Goal: Transaction & Acquisition: Obtain resource

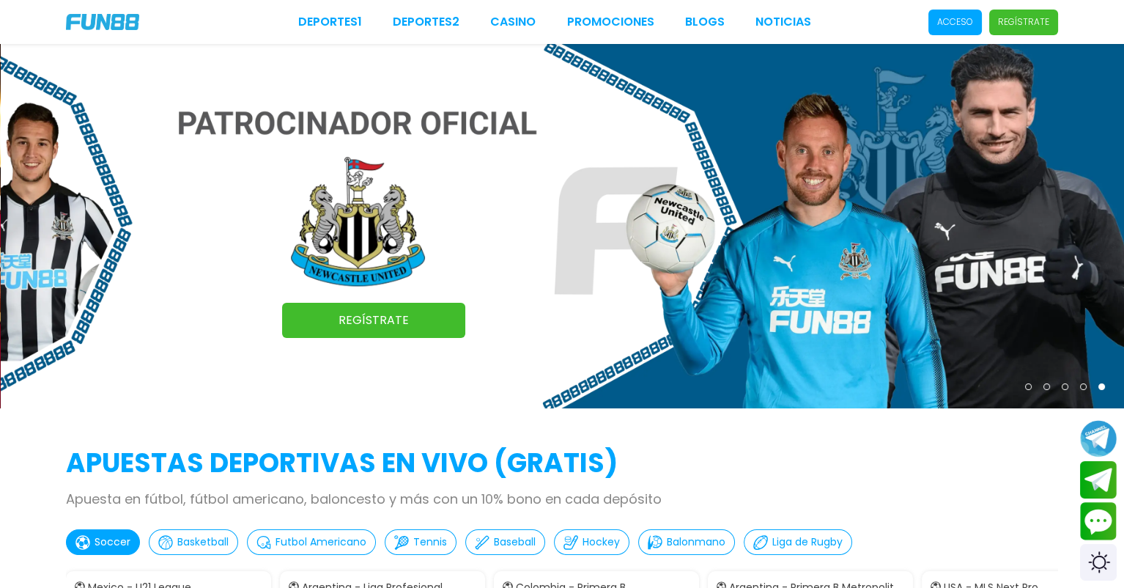
click at [958, 23] on p "Acceso" at bounding box center [955, 21] width 36 height 13
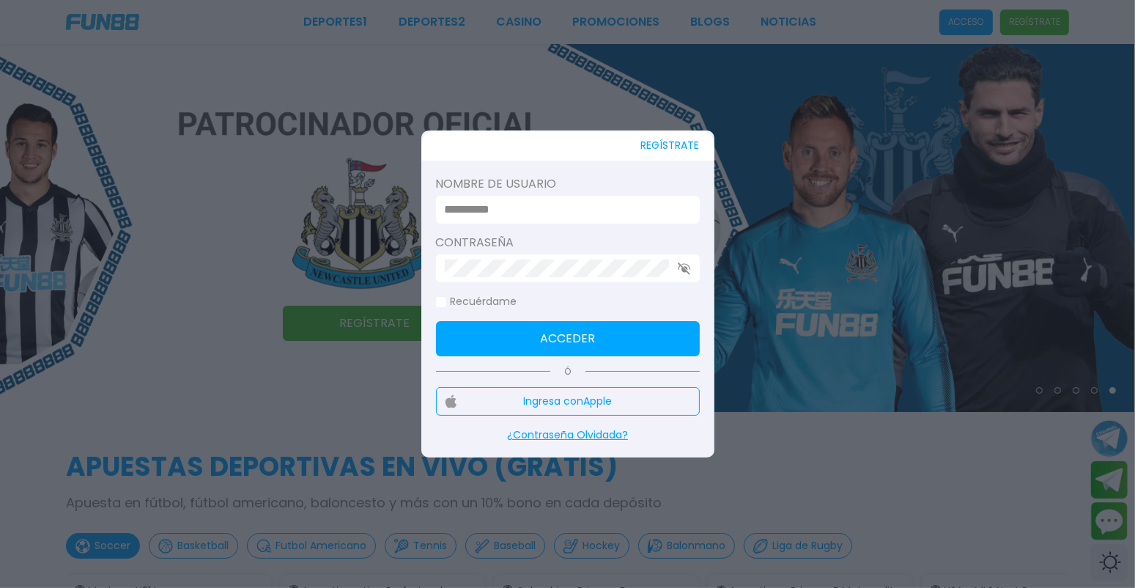
type input "**********"
click at [635, 343] on button "Acceder" at bounding box center [568, 338] width 264 height 35
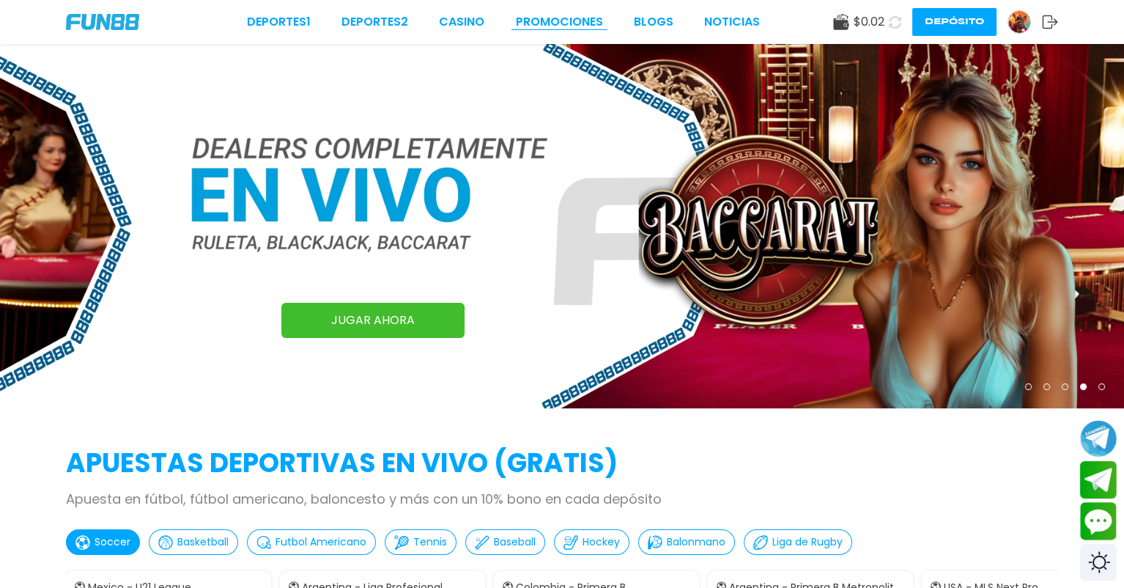
click at [561, 15] on link "Promociones" at bounding box center [559, 22] width 87 height 18
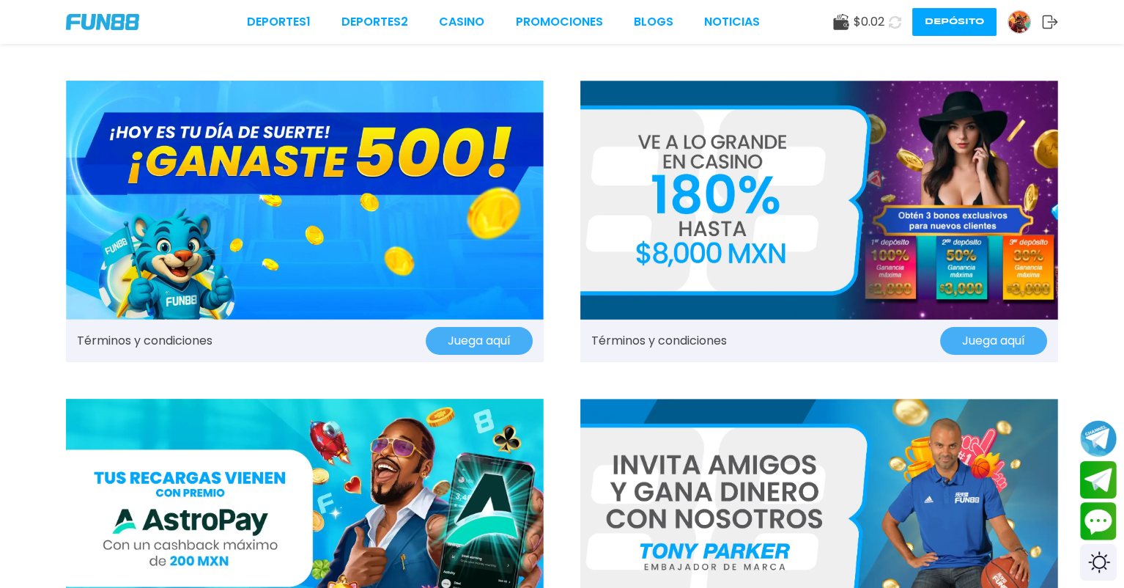
click at [1013, 22] on img at bounding box center [1019, 22] width 22 height 22
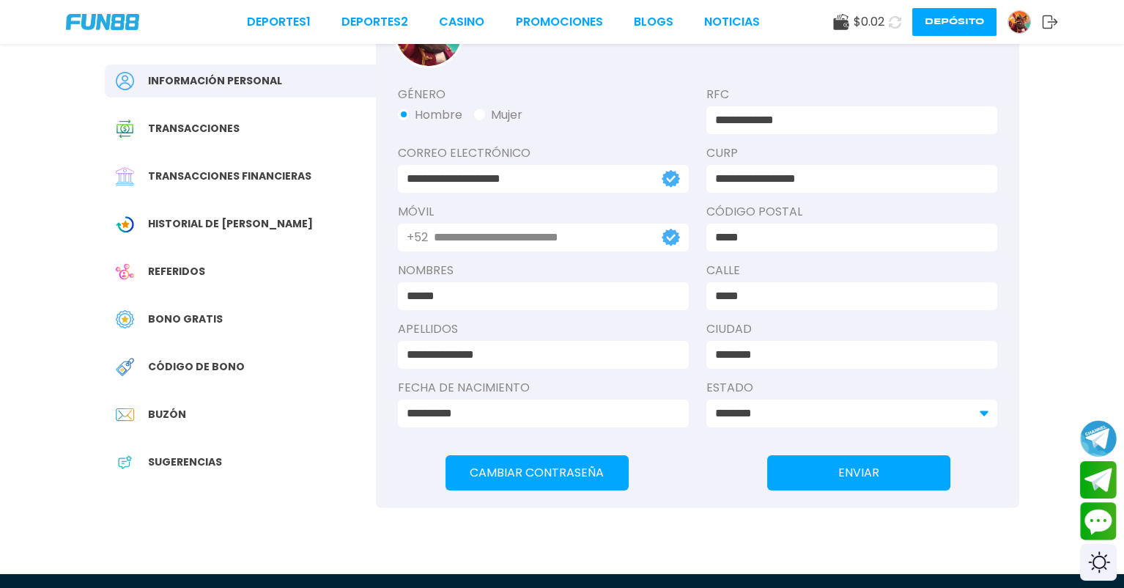
scroll to position [147, 0]
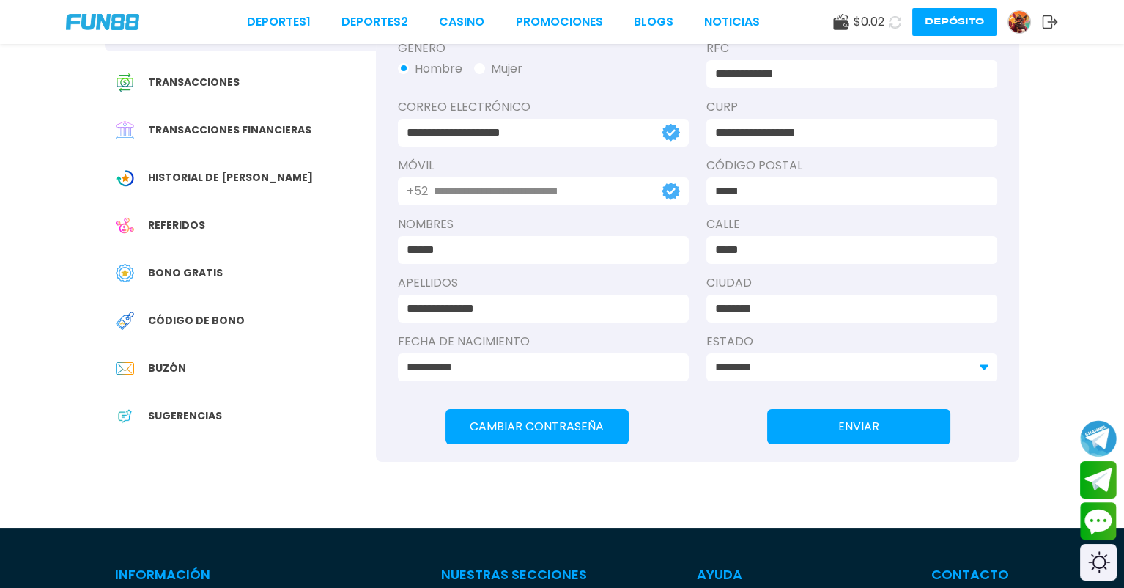
click at [198, 270] on span "Bono Gratis" at bounding box center [185, 272] width 75 height 15
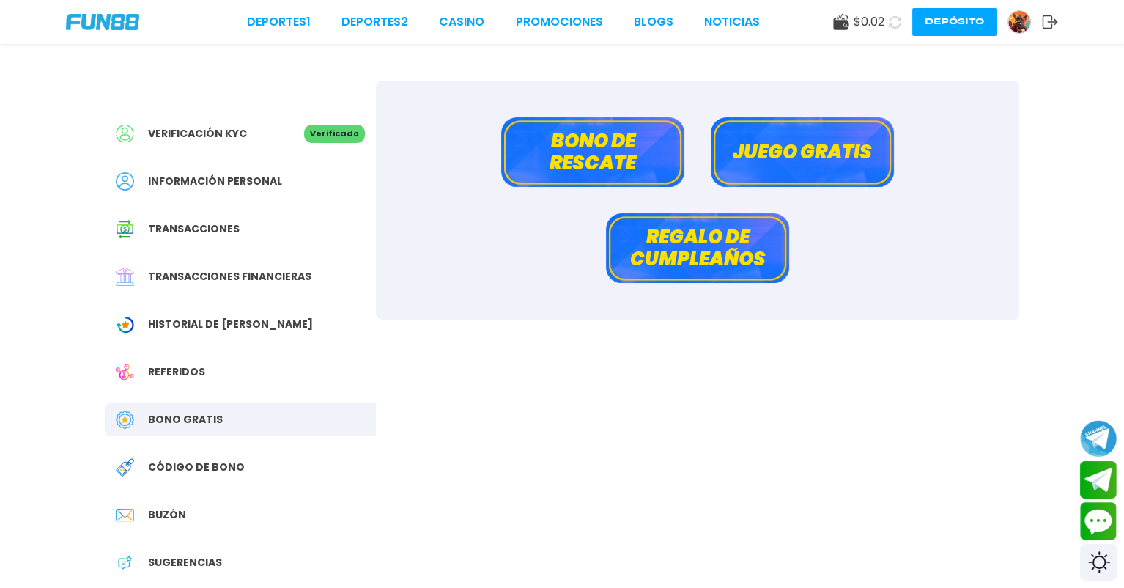
click at [836, 132] on button "Juego gratis" at bounding box center [802, 152] width 183 height 70
